Goal: Task Accomplishment & Management: Manage account settings

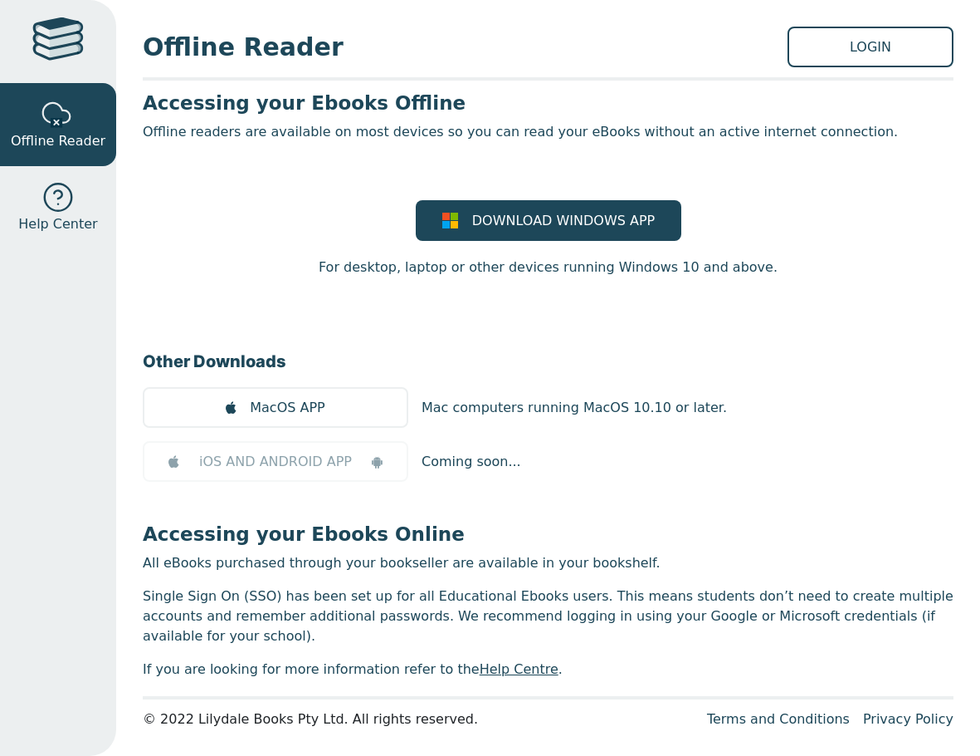
click at [296, 215] on div "DOWNLOAD WINDOWS APP For desktop, laptop or other devices running Windows 10 an…" at bounding box center [548, 238] width 811 height 77
click at [844, 62] on link "LOGIN" at bounding box center [871, 47] width 166 height 41
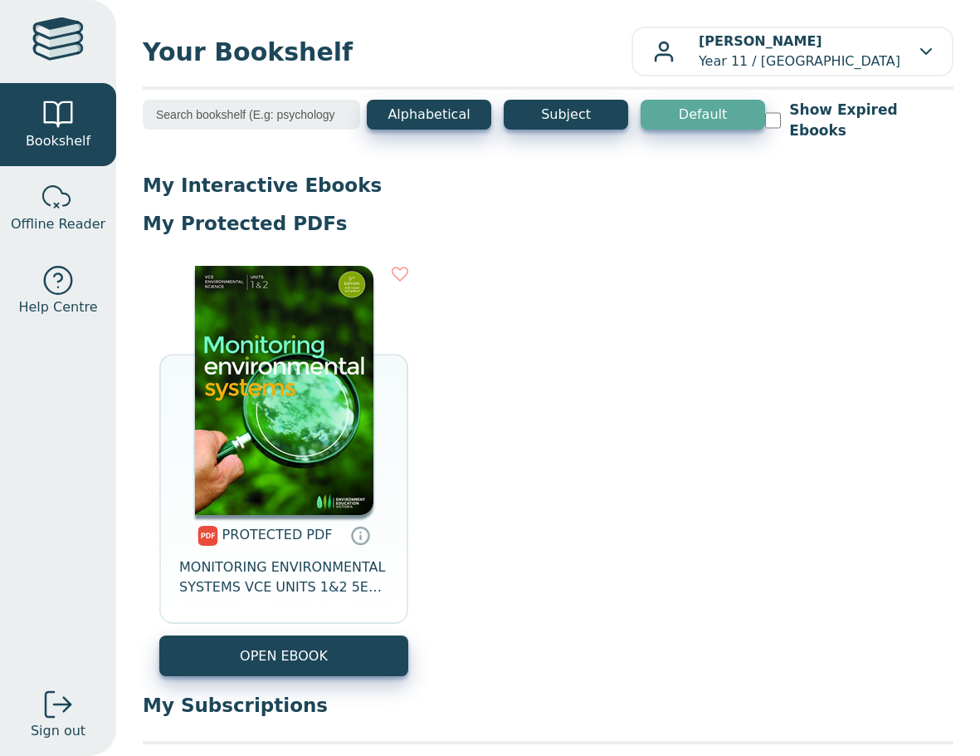
click at [521, 389] on div "PROTECTED PDF MONITORING ENVIRONMENTAL SYSTEMS VCE UNITS 1&2 5E EBOOK OPEN EBOOK" at bounding box center [548, 470] width 811 height 443
drag, startPoint x: 892, startPoint y: 225, endPoint x: 873, endPoint y: 181, distance: 48.0
click at [878, 189] on div "My Interactive Ebooks My Protected PDFs PROTECTED PDF MONITORING ENVIRONMENTAL …" at bounding box center [548, 452] width 811 height 558
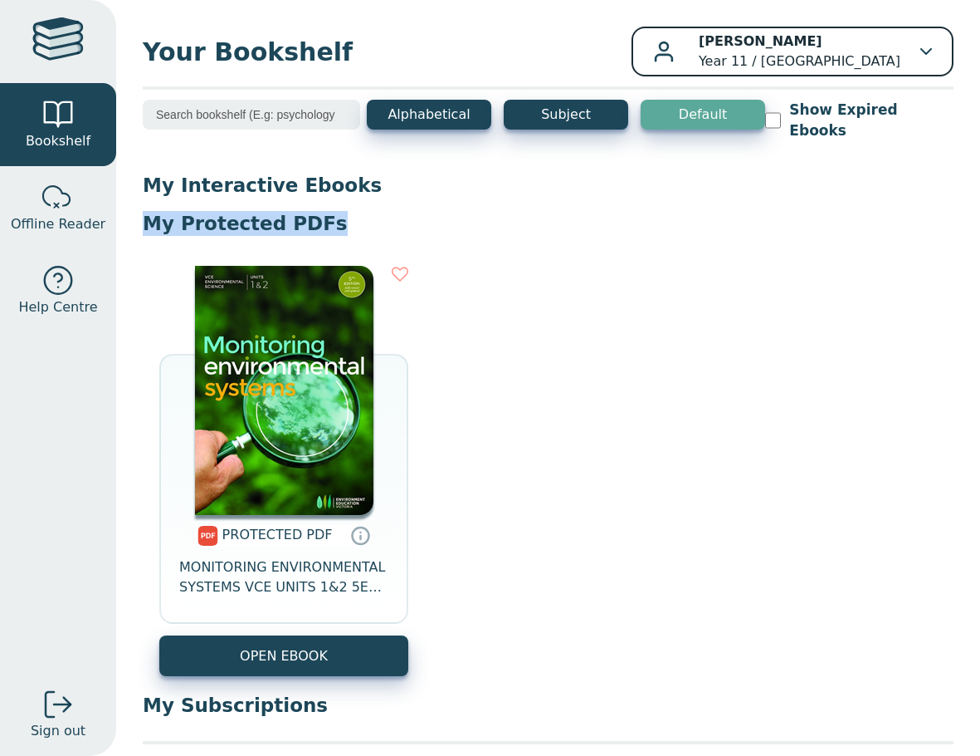
click at [839, 57] on p "[PERSON_NAME] Year 11 / [GEOGRAPHIC_DATA]" at bounding box center [800, 52] width 202 height 40
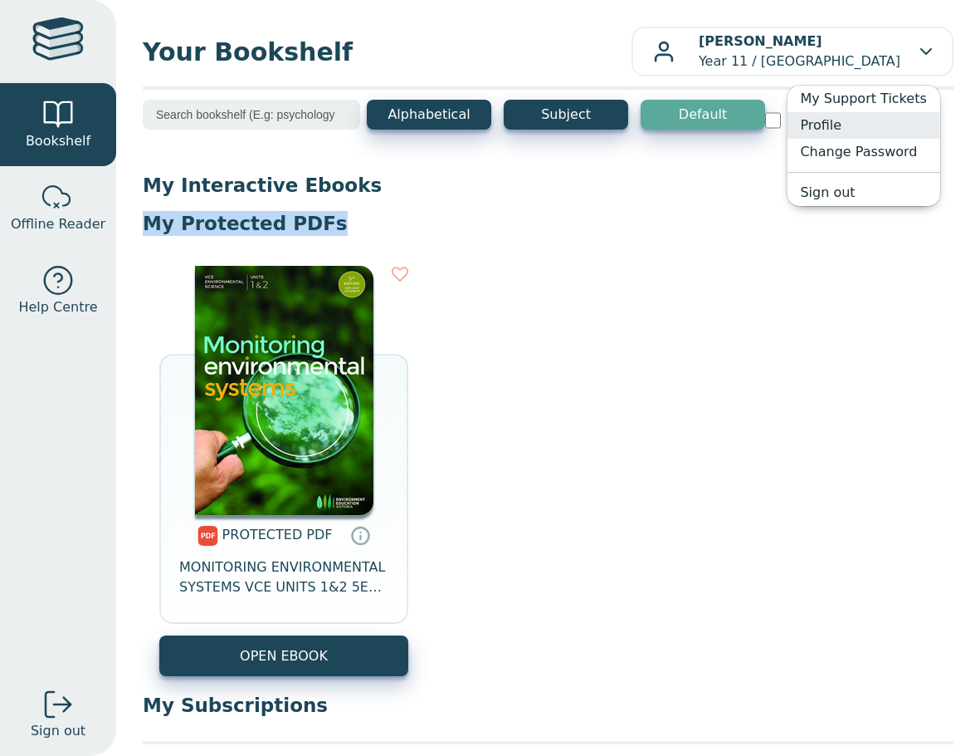
click at [833, 130] on link "Profile" at bounding box center [863, 125] width 153 height 27
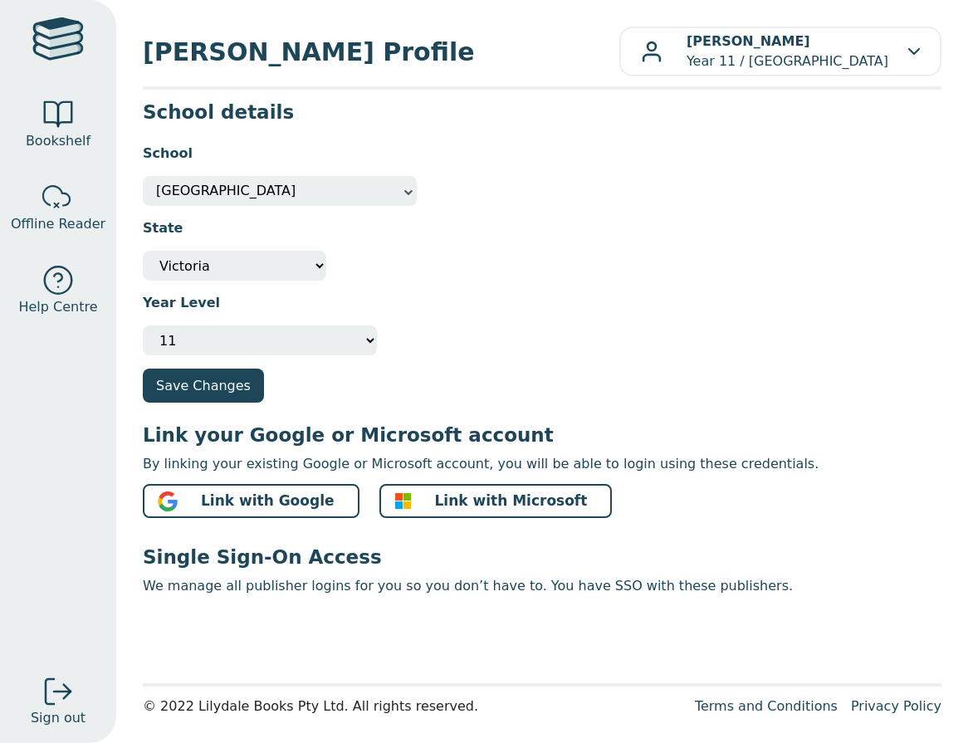
click at [311, 194] on span "Lynbrook Primary School" at bounding box center [279, 191] width 247 height 30
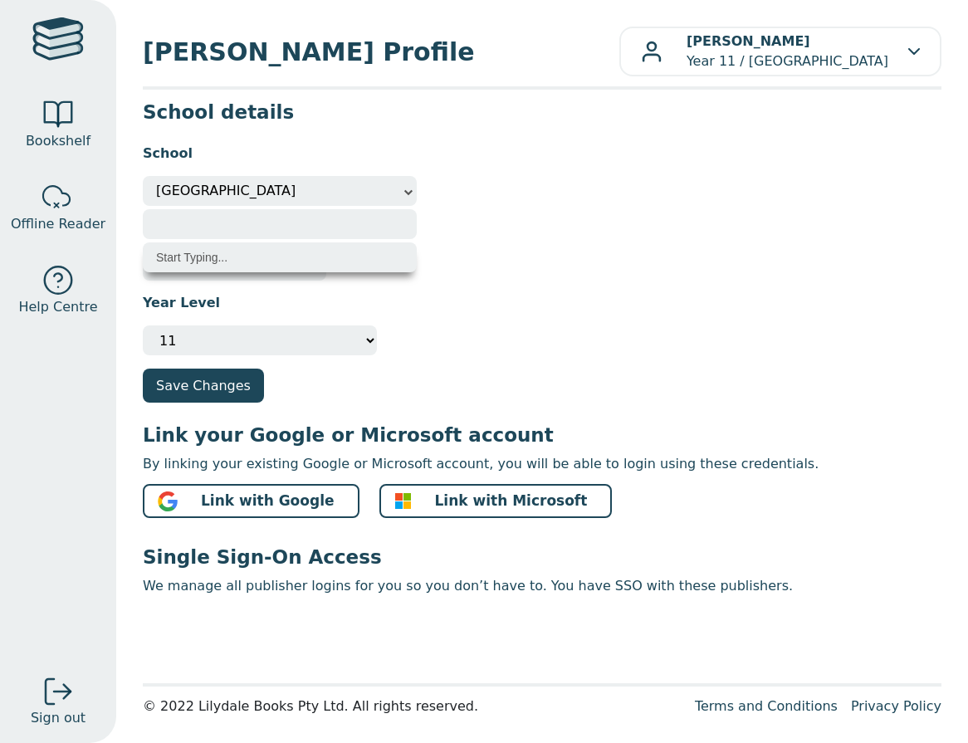
click at [278, 238] on input "search" at bounding box center [280, 224] width 274 height 30
type input "kambrya"
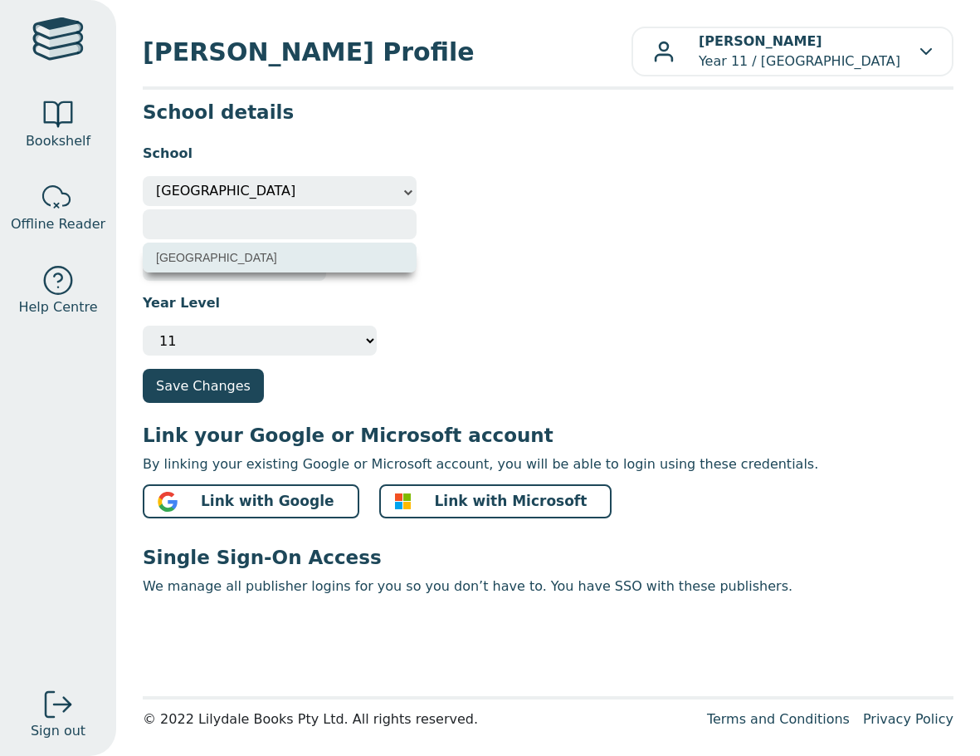
select select "dbed4817-5dfa-eb11-a9a8-0272d098c78b"
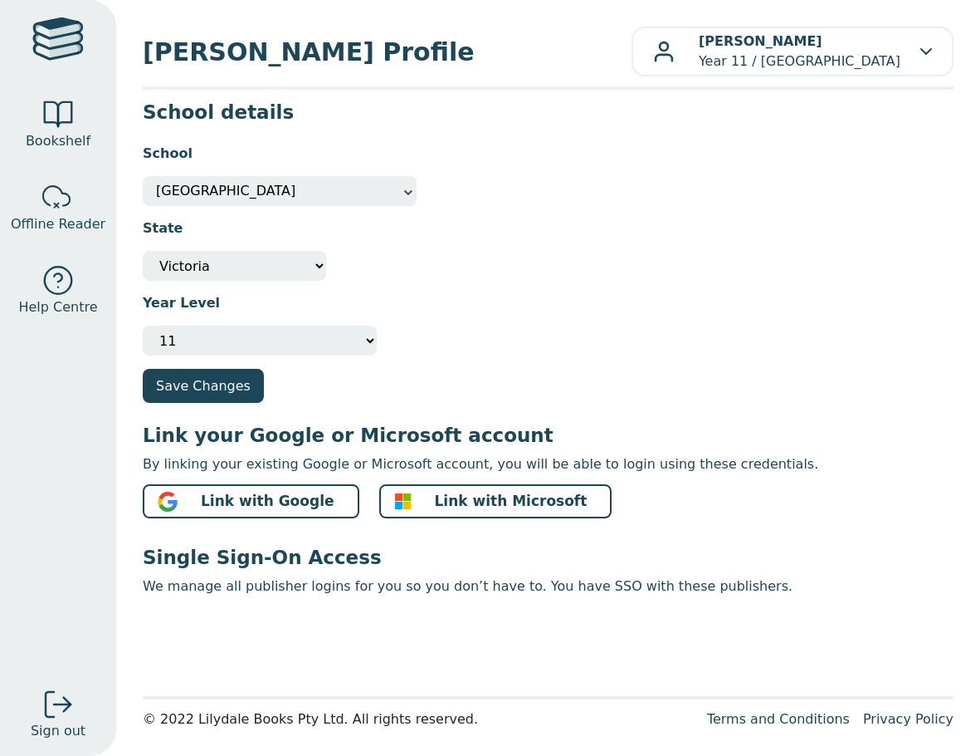
click at [487, 261] on div "State Not Specified Australian Capital Territory International New South Wales …" at bounding box center [548, 243] width 811 height 75
click at [227, 335] on select "Please select your year level Not Specified 7 8 9 10 11 12" at bounding box center [260, 340] width 234 height 30
click at [468, 323] on div "Year Level Please select your year level Not Specified 7 8 9 10 11 12" at bounding box center [548, 318] width 811 height 75
click at [202, 393] on button "Save Changes" at bounding box center [203, 386] width 121 height 34
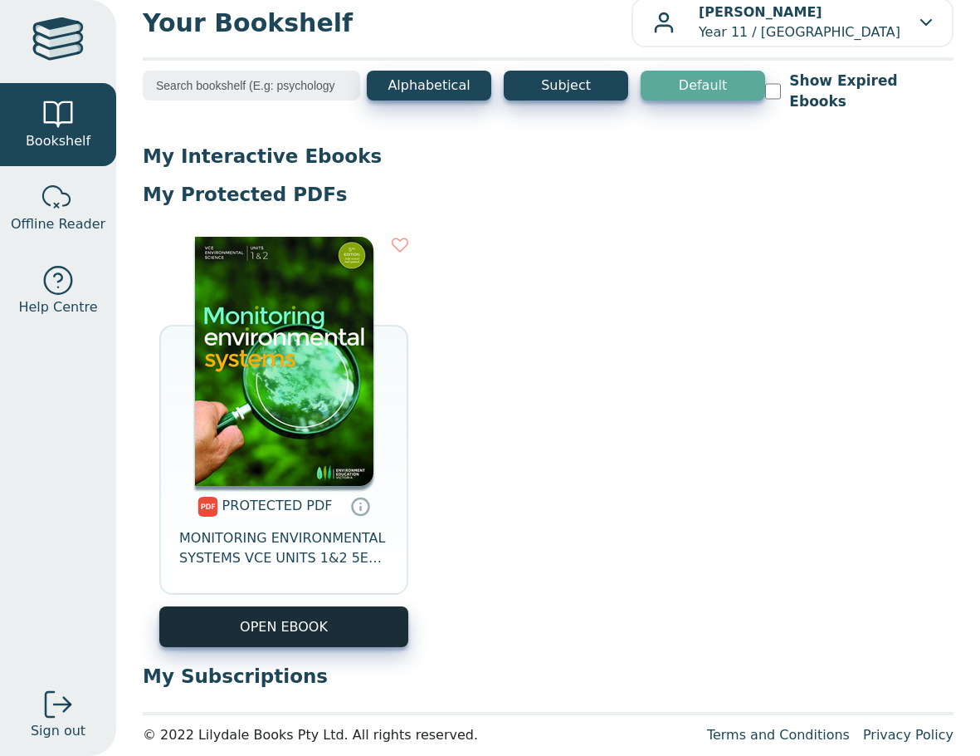
scroll to position [45, 0]
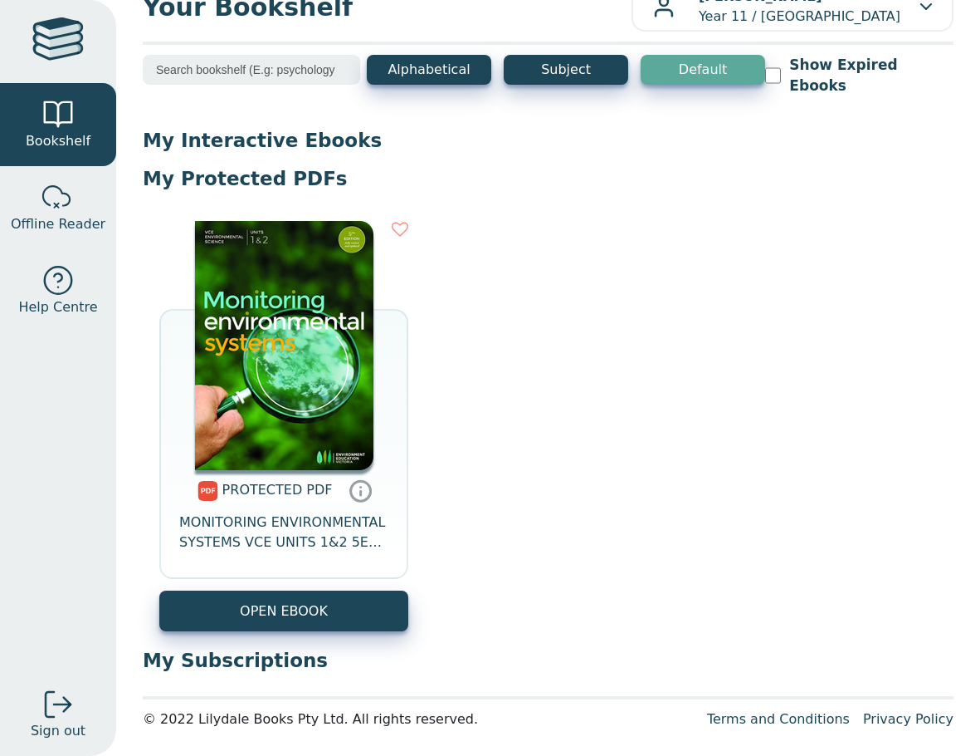
click at [353, 492] on icon at bounding box center [361, 490] width 25 height 24
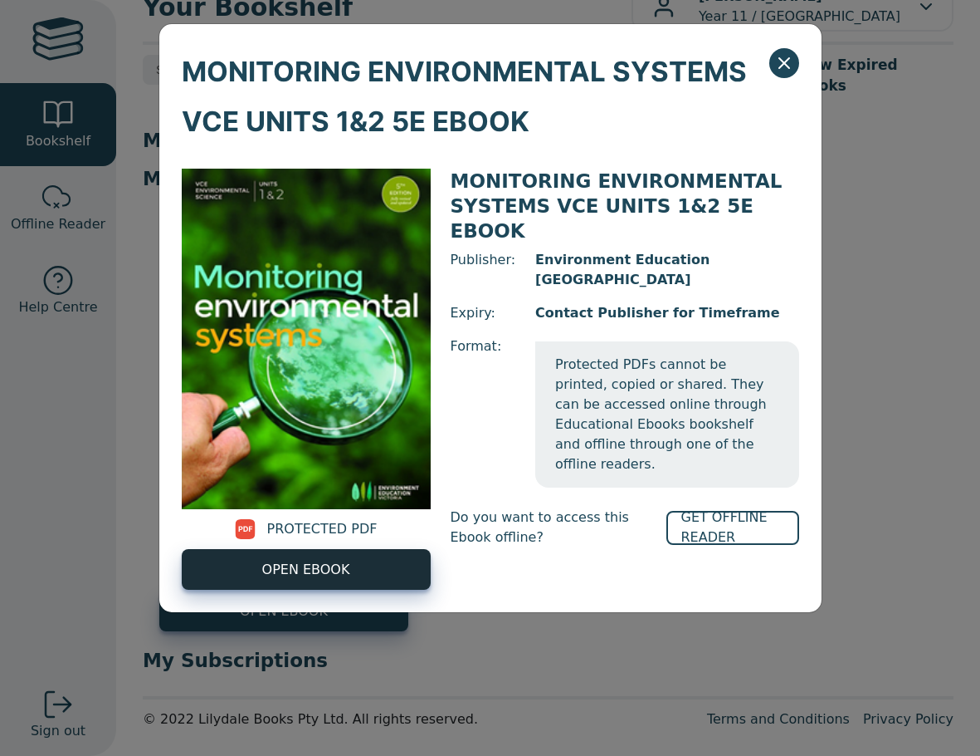
click at [342, 565] on span "OPEN EBOOK" at bounding box center [306, 570] width 88 height 20
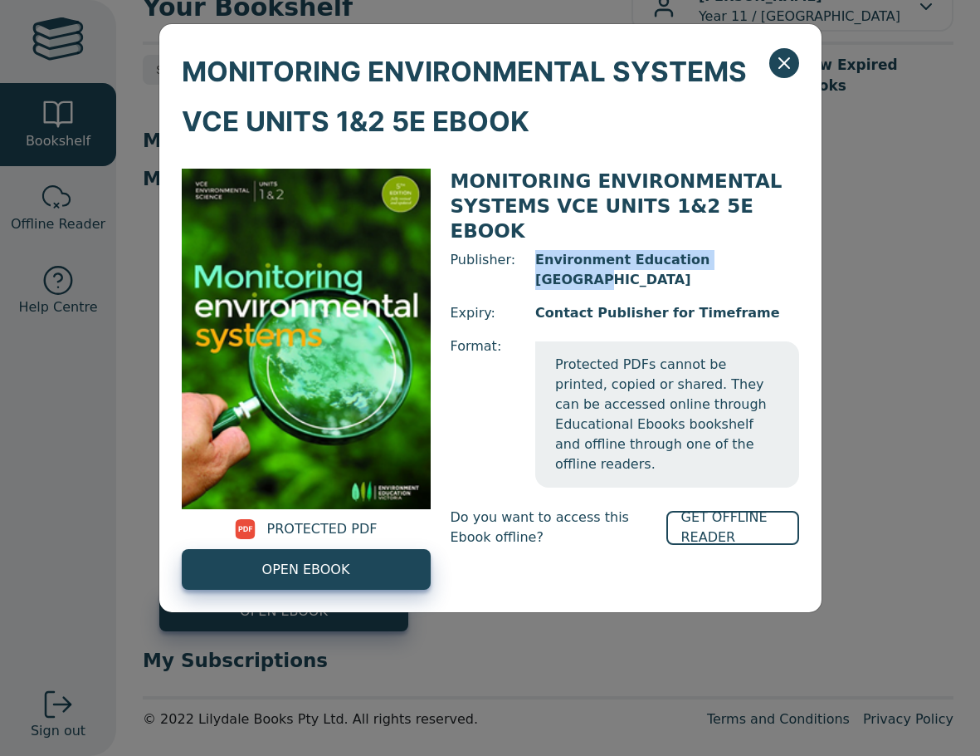
drag, startPoint x: 532, startPoint y: 232, endPoint x: 740, endPoint y: 236, distance: 207.6
click at [740, 250] on span "Environment Education Victoria" at bounding box center [666, 270] width 263 height 40
drag, startPoint x: 479, startPoint y: 515, endPoint x: 490, endPoint y: 500, distance: 18.4
click at [479, 514] on div "MONITORING ENVIRONMENTAL SYSTEMS VCE UNITS 1&2 5E EBOOK Publisher: Environment …" at bounding box center [625, 379] width 349 height 421
click at [712, 511] on link "GET OFFLINE READER" at bounding box center [733, 528] width 133 height 34
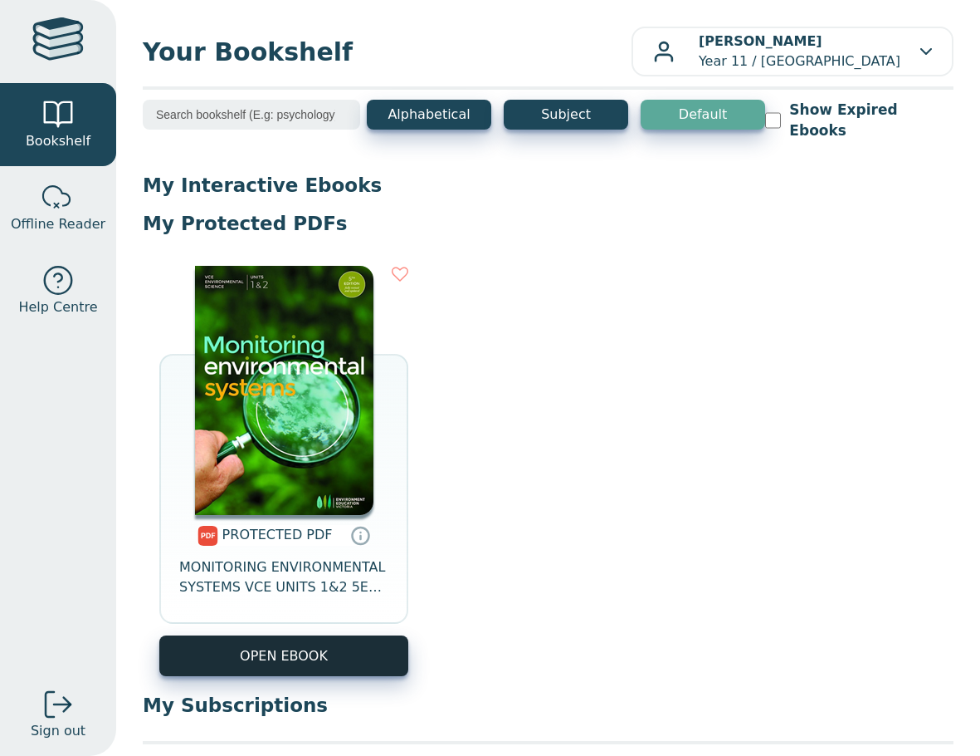
click at [281, 672] on link "OPEN EBOOK" at bounding box center [283, 655] width 249 height 41
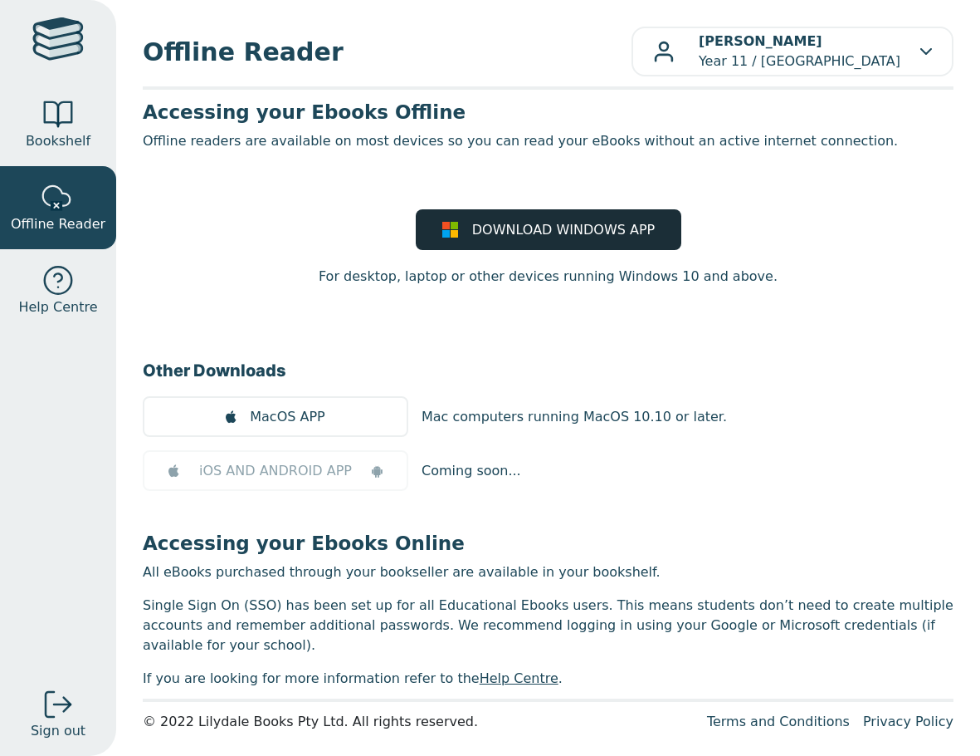
click at [593, 237] on span "DOWNLOAD WINDOWS APP" at bounding box center [563, 230] width 183 height 20
